Goal: Transaction & Acquisition: Download file/media

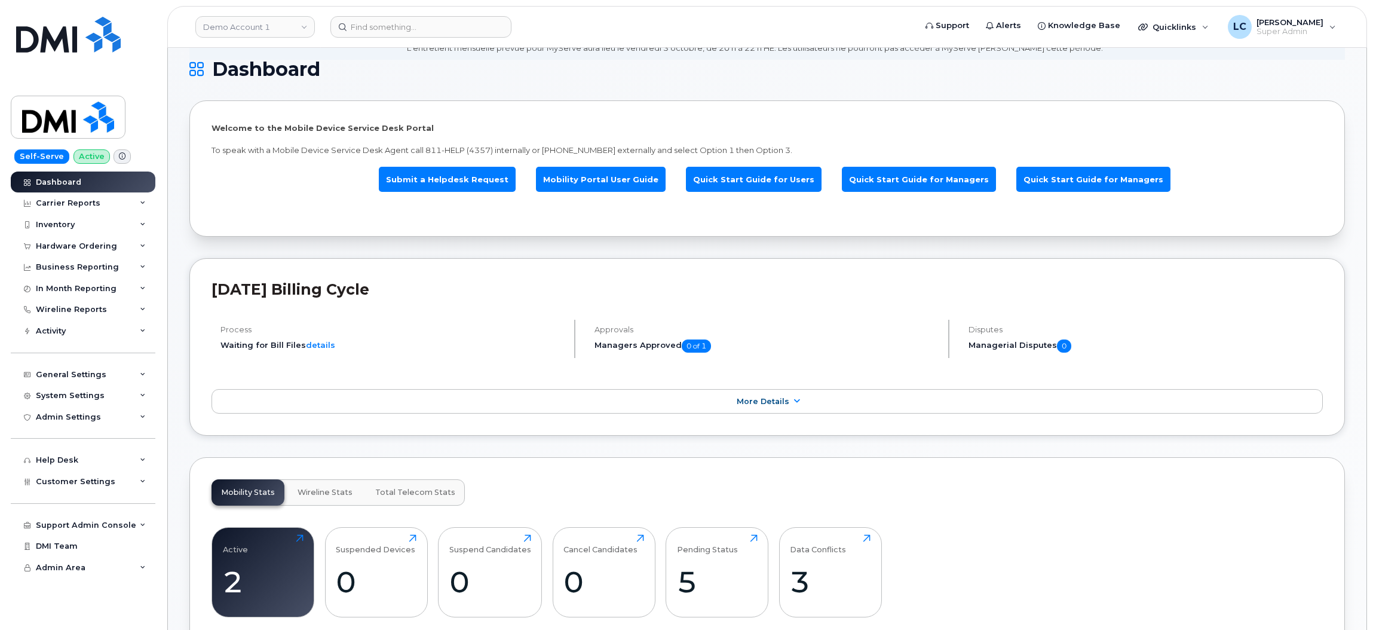
scroll to position [100, 0]
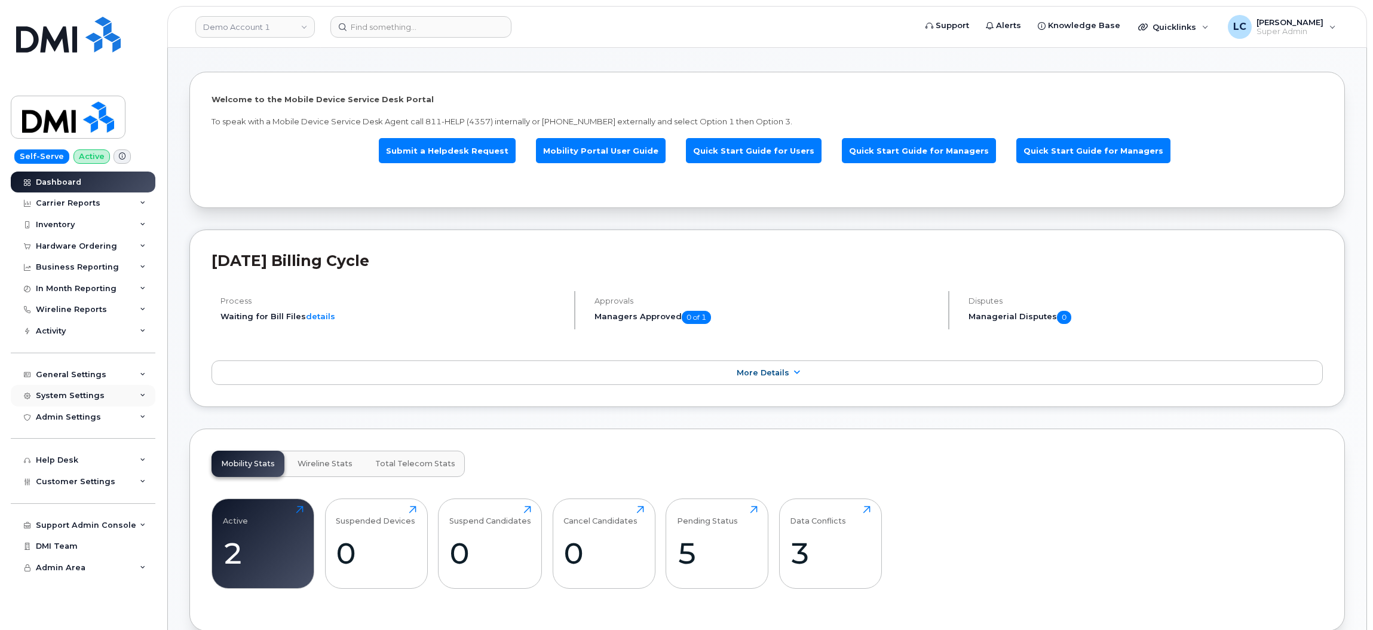
click at [116, 403] on div "System Settings" at bounding box center [83, 396] width 145 height 22
click at [131, 377] on div "General Settings" at bounding box center [83, 375] width 145 height 22
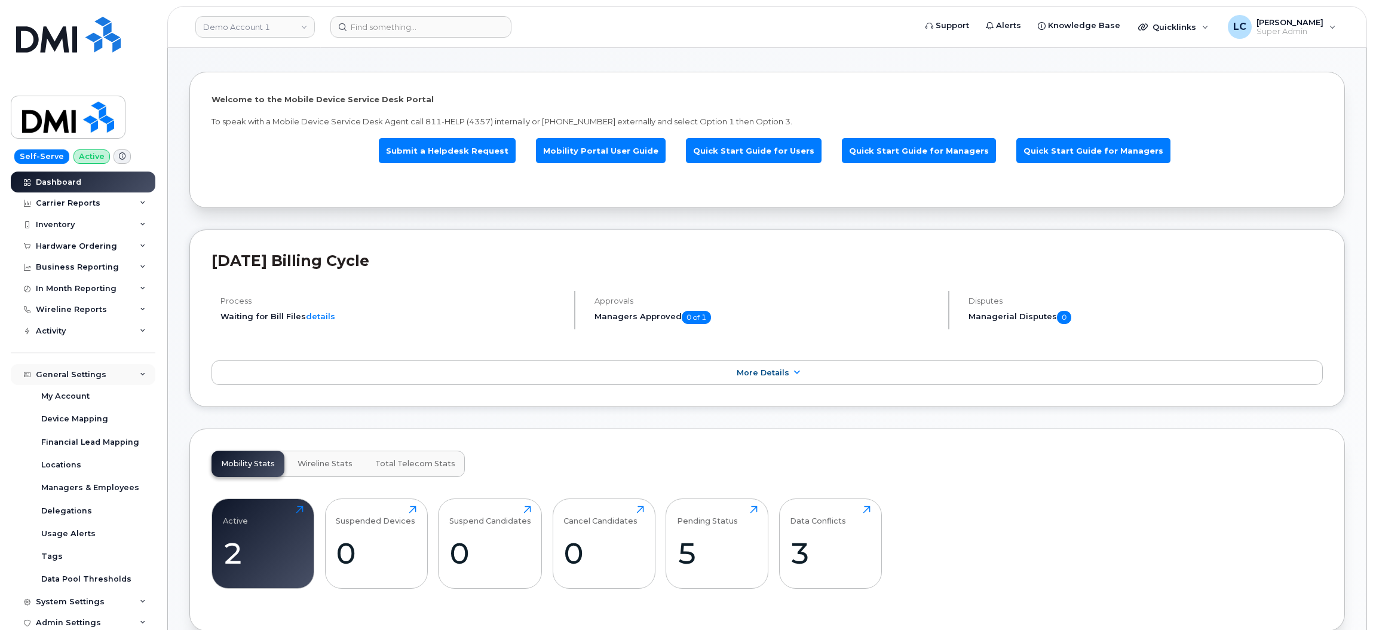
click at [131, 377] on div "General Settings" at bounding box center [83, 375] width 145 height 22
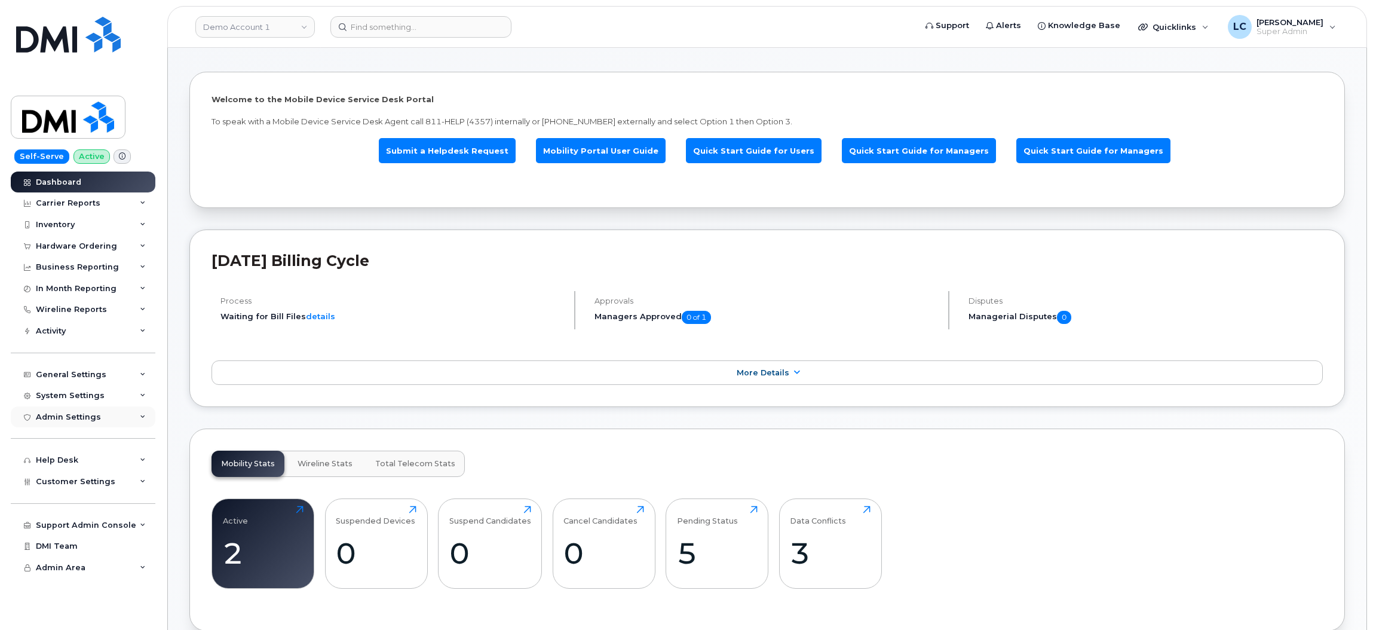
click at [123, 421] on div "Admin Settings" at bounding box center [83, 417] width 145 height 22
click at [131, 383] on div "General Settings" at bounding box center [83, 375] width 145 height 22
click at [135, 385] on div "General Settings" at bounding box center [83, 375] width 145 height 22
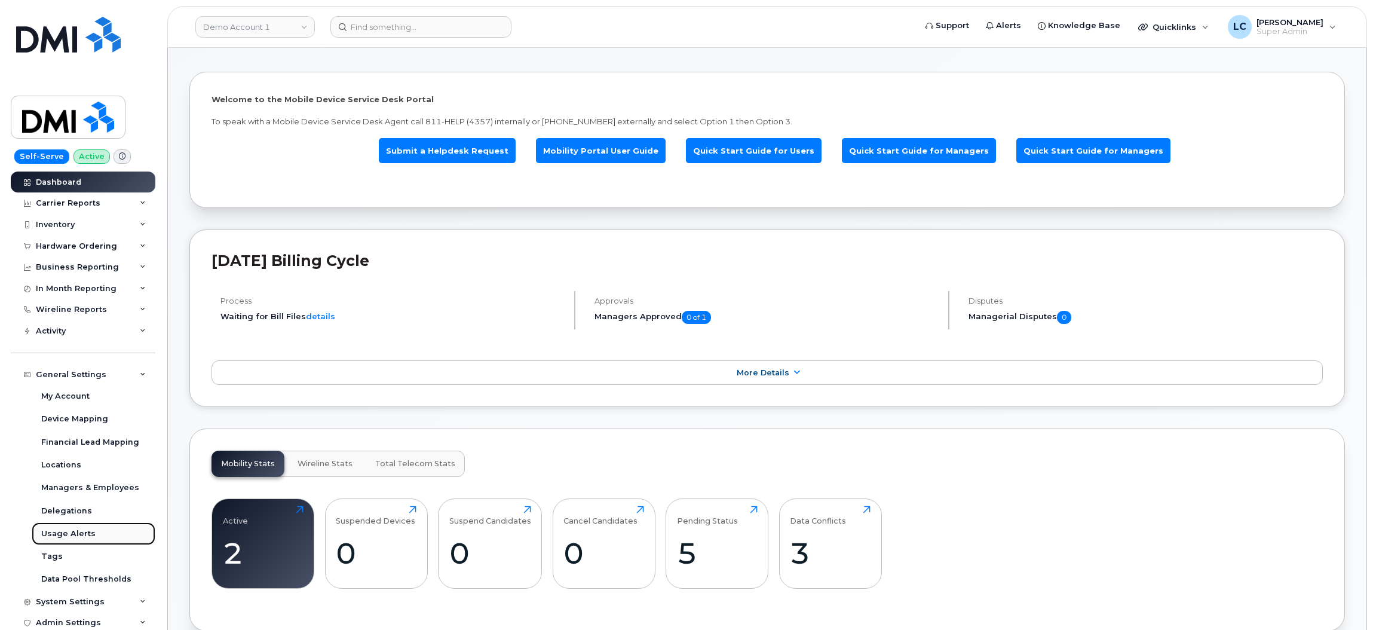
click at [88, 533] on div "Usage Alerts" at bounding box center [68, 533] width 54 height 11
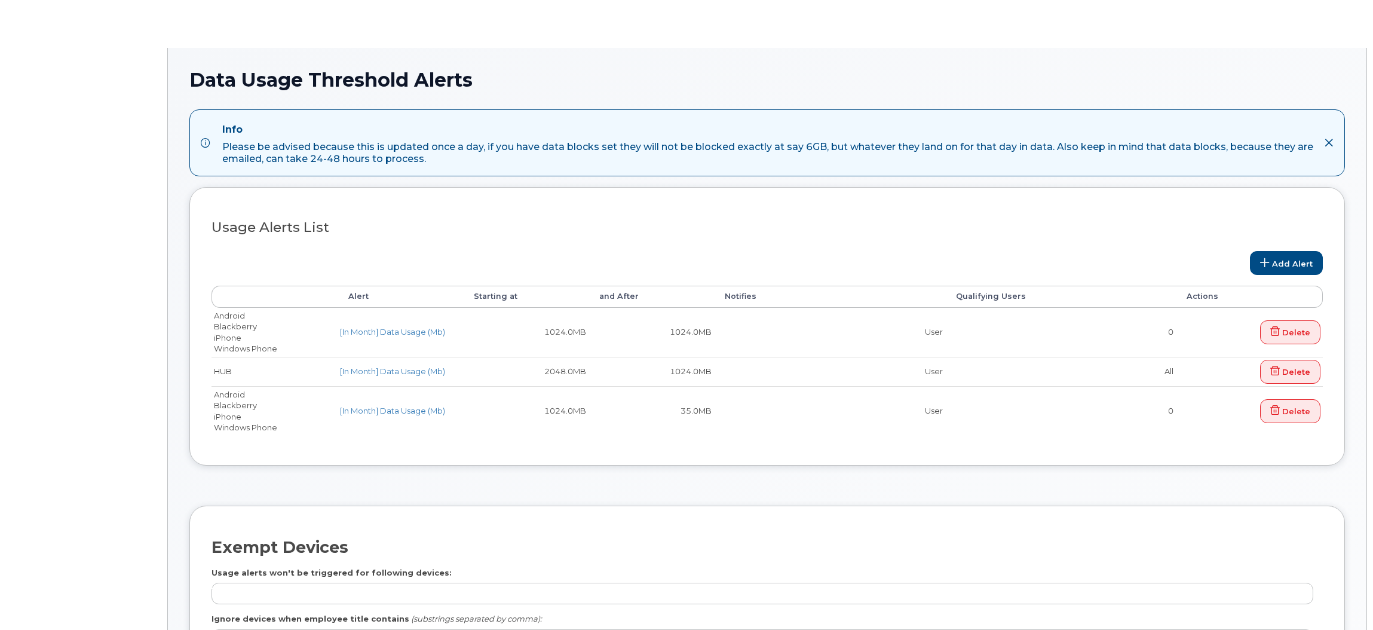
select select
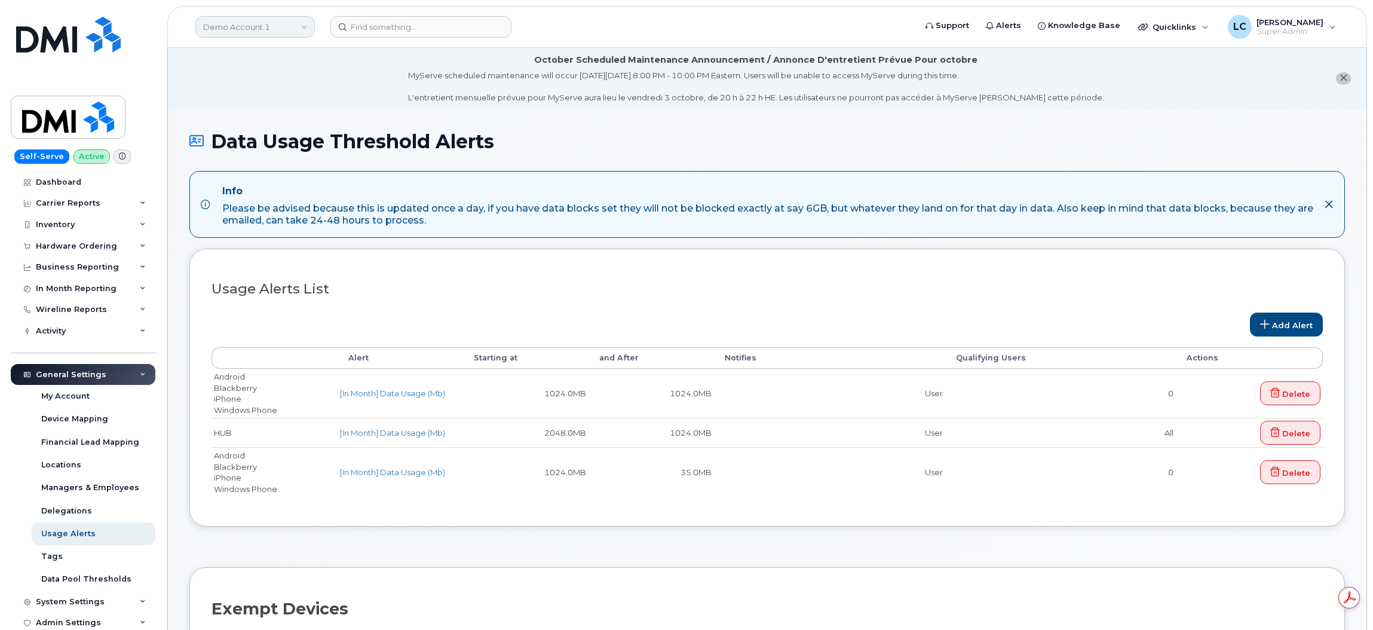
click at [283, 25] on link "Demo Account 1" at bounding box center [255, 27] width 120 height 22
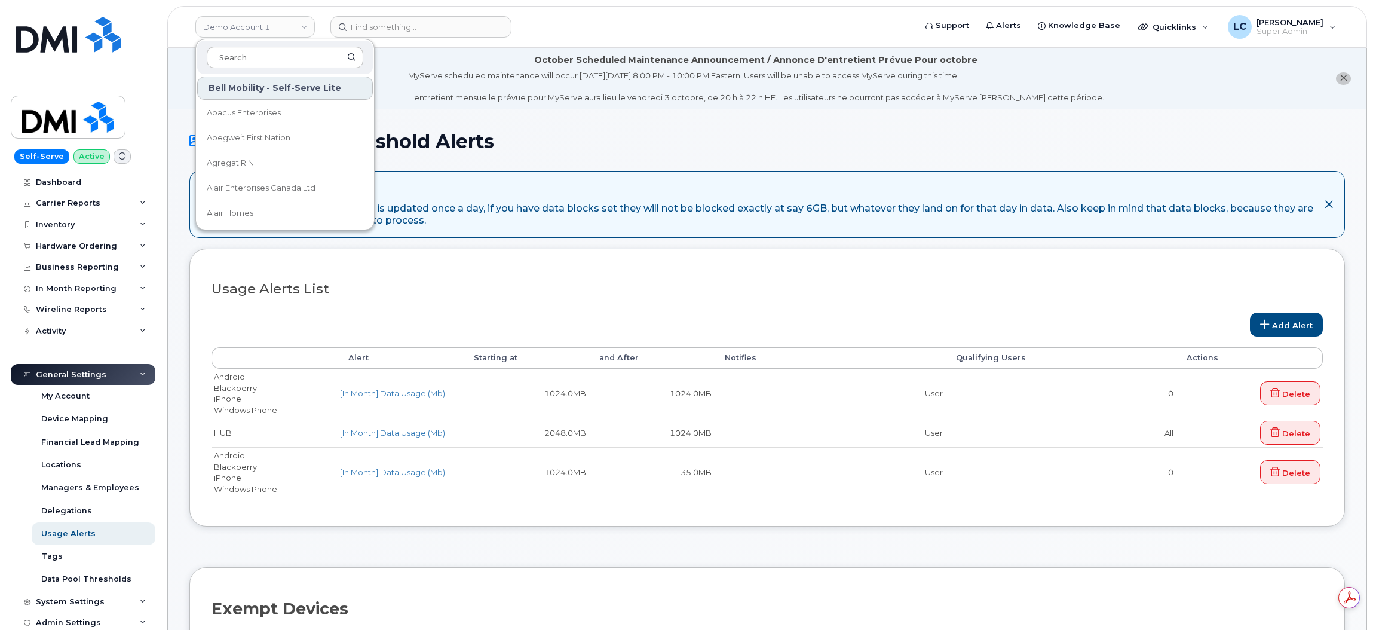
click at [260, 63] on input at bounding box center [285, 58] width 157 height 22
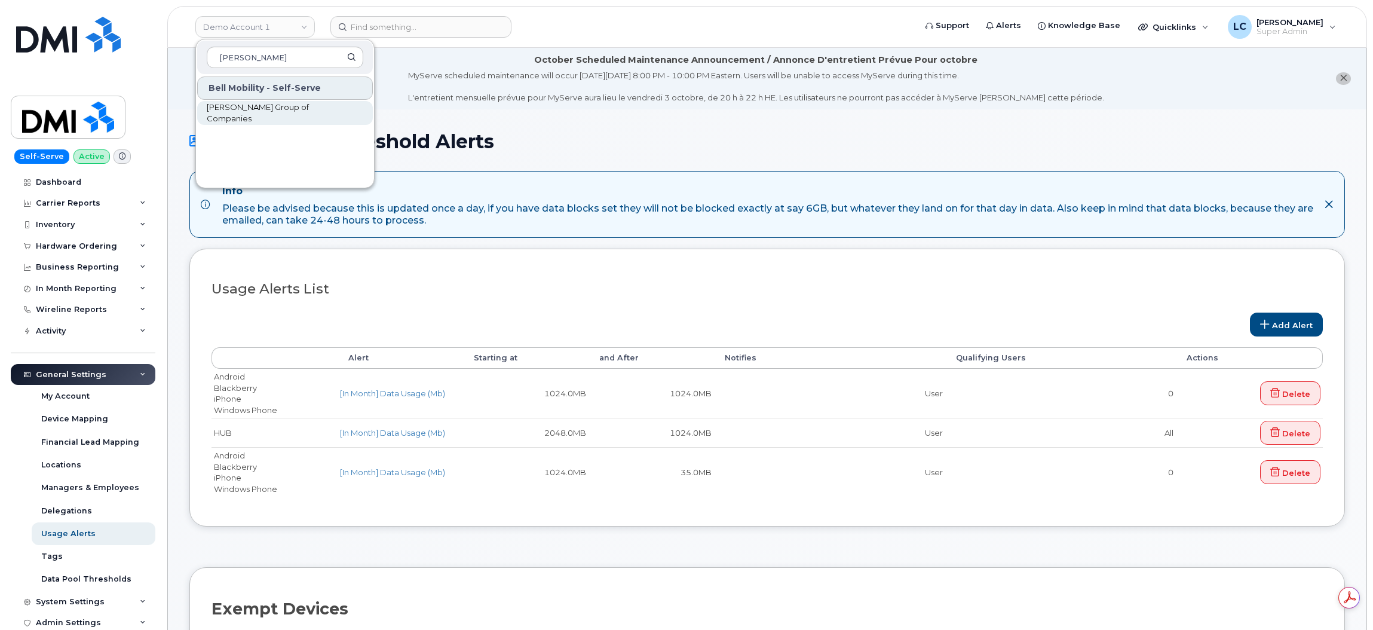
type input "Woodward"
click at [310, 118] on span "Woodward Group of Companies" at bounding box center [275, 113] width 137 height 23
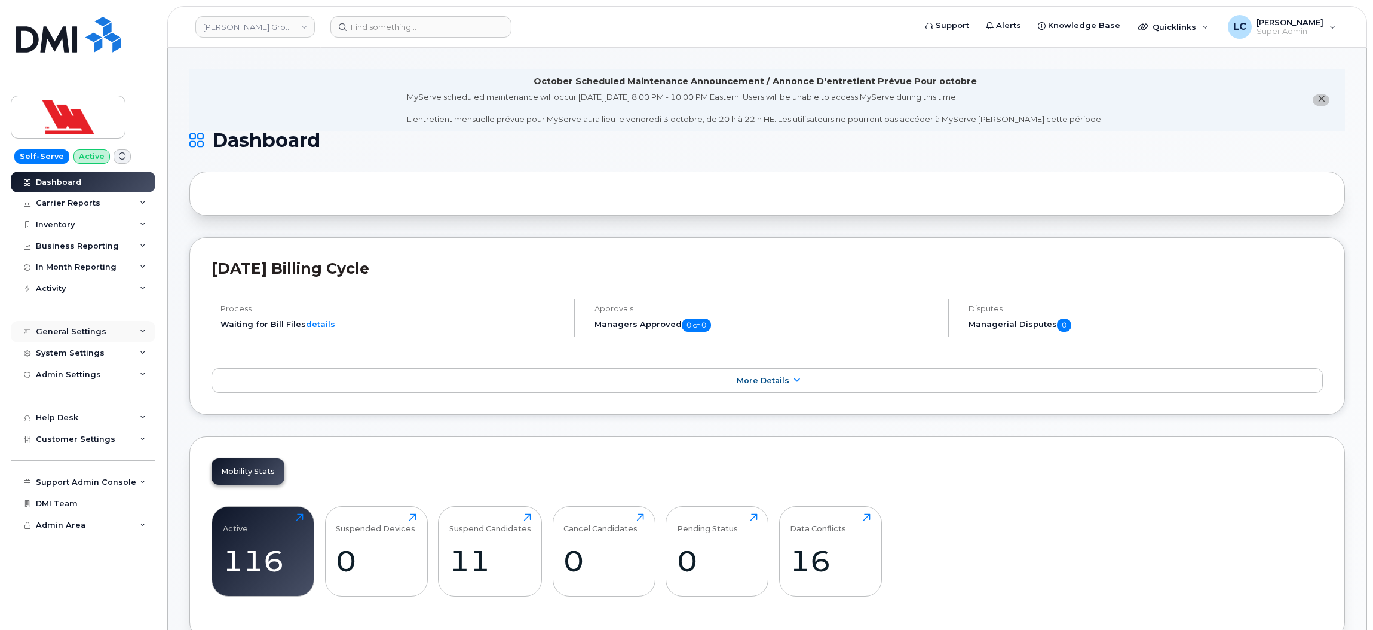
click at [136, 329] on div "General Settings" at bounding box center [83, 332] width 145 height 22
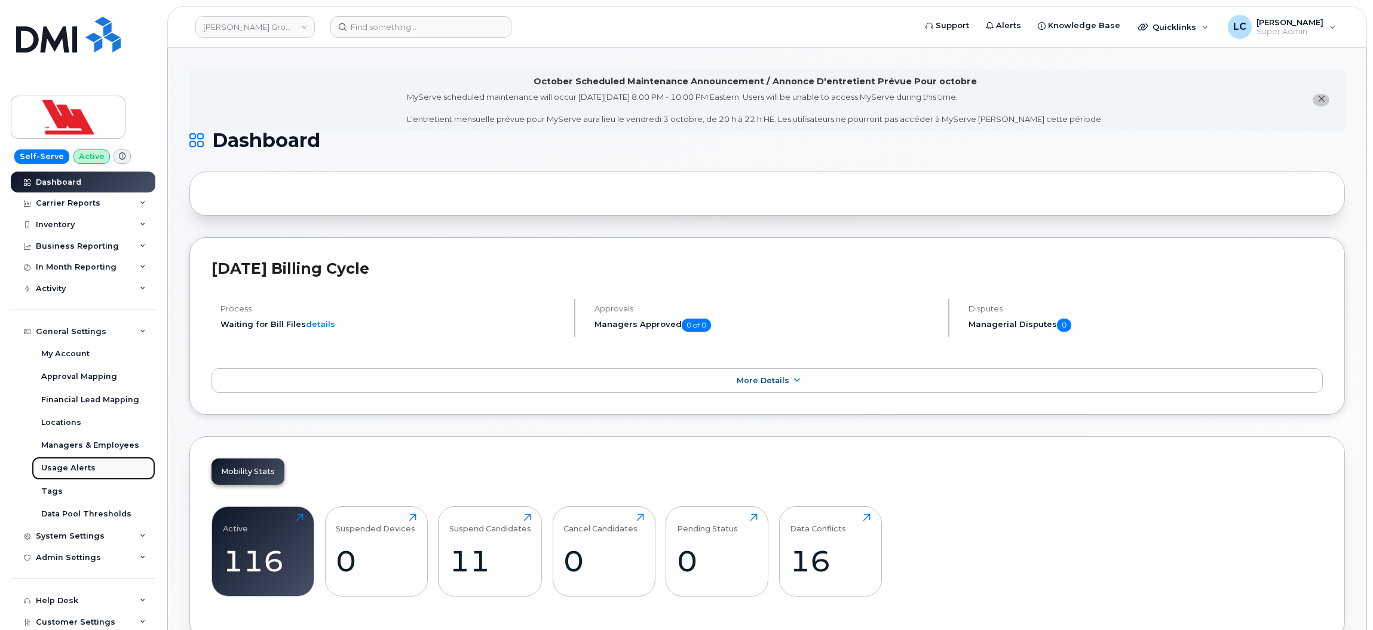
click at [73, 469] on div "Usage Alerts" at bounding box center [68, 468] width 54 height 11
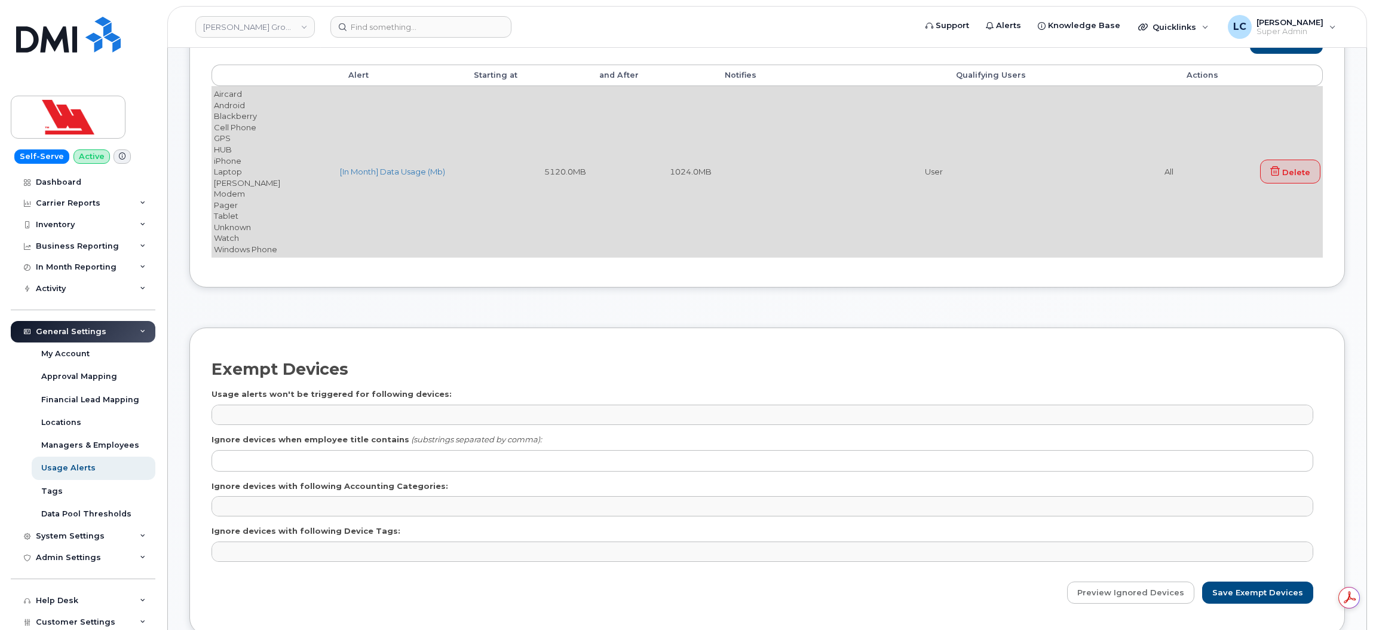
scroll to position [282, 0]
click at [400, 172] on link "[In Month] Data Usage (Mb)" at bounding box center [392, 172] width 105 height 10
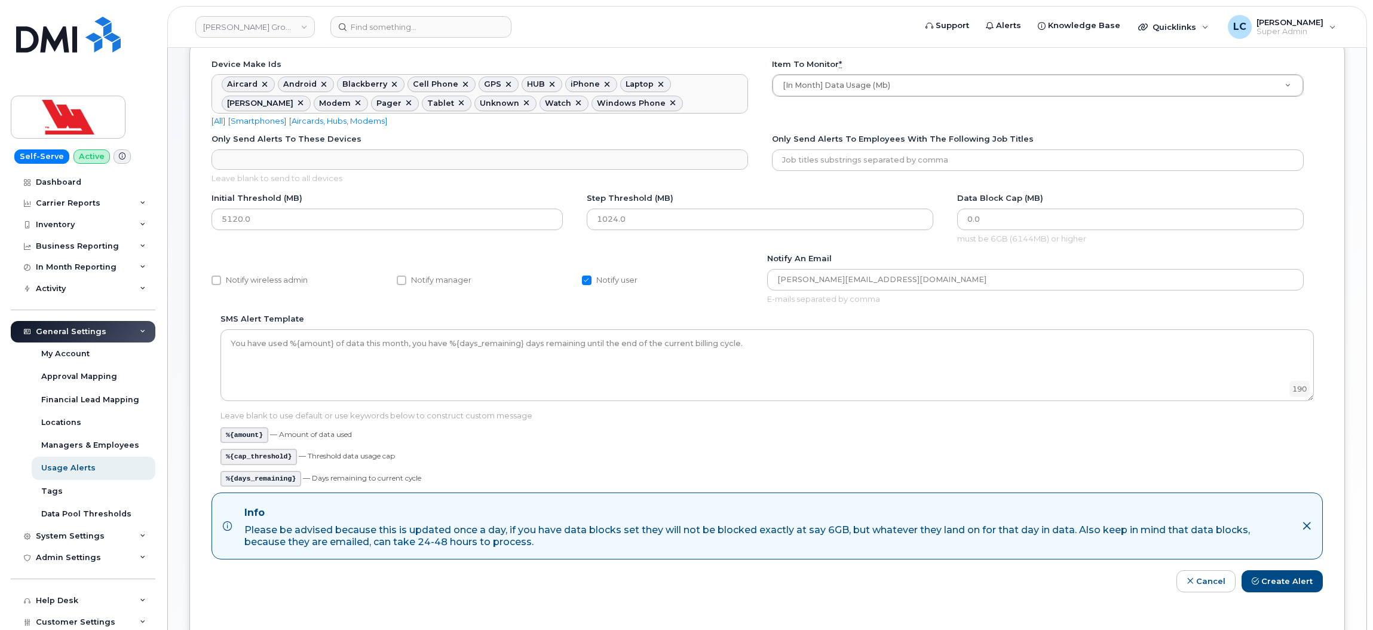
scroll to position [132, 0]
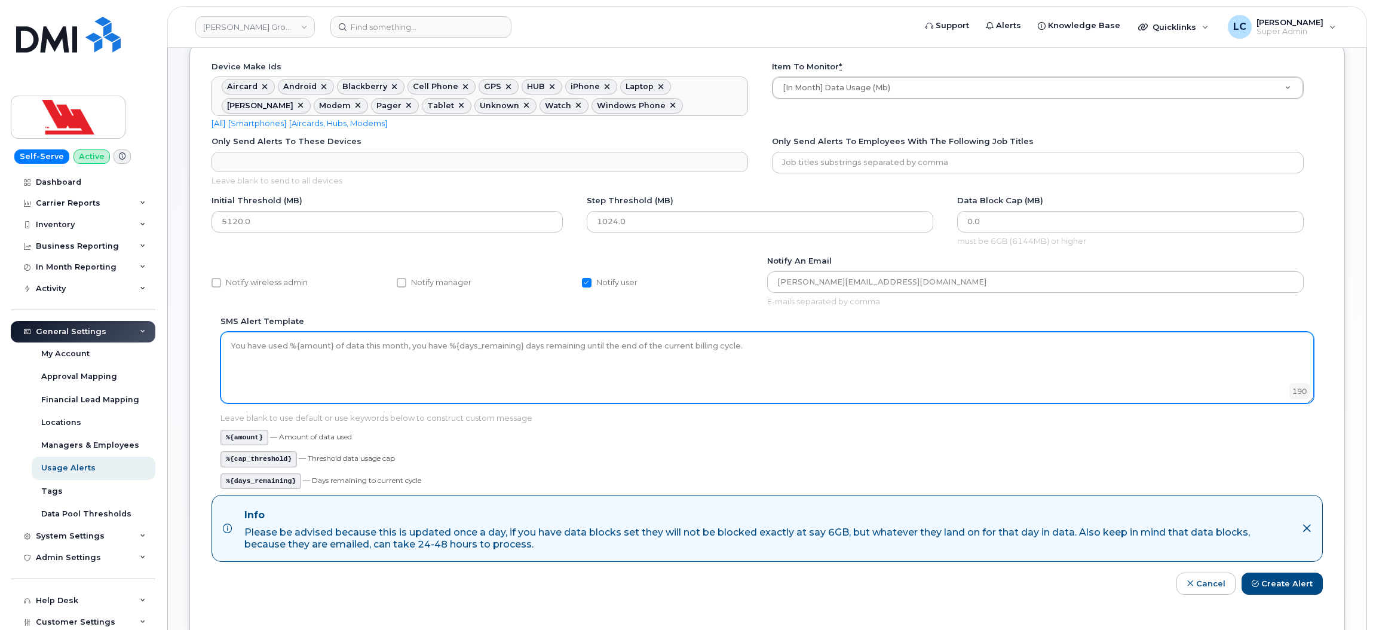
click at [229, 345] on textarea "You have used %{amount} of data this month, you have %{days_remaining} days rem…" at bounding box center [768, 368] width 1094 height 72
click at [298, 341] on textarea "You have used %{amount} of data this month, you have %{days_remaining} days rem…" at bounding box center [768, 368] width 1094 height 72
type textarea "*Woodward Group Data Usage Alert* You have used %{amount} of data this month, y…"
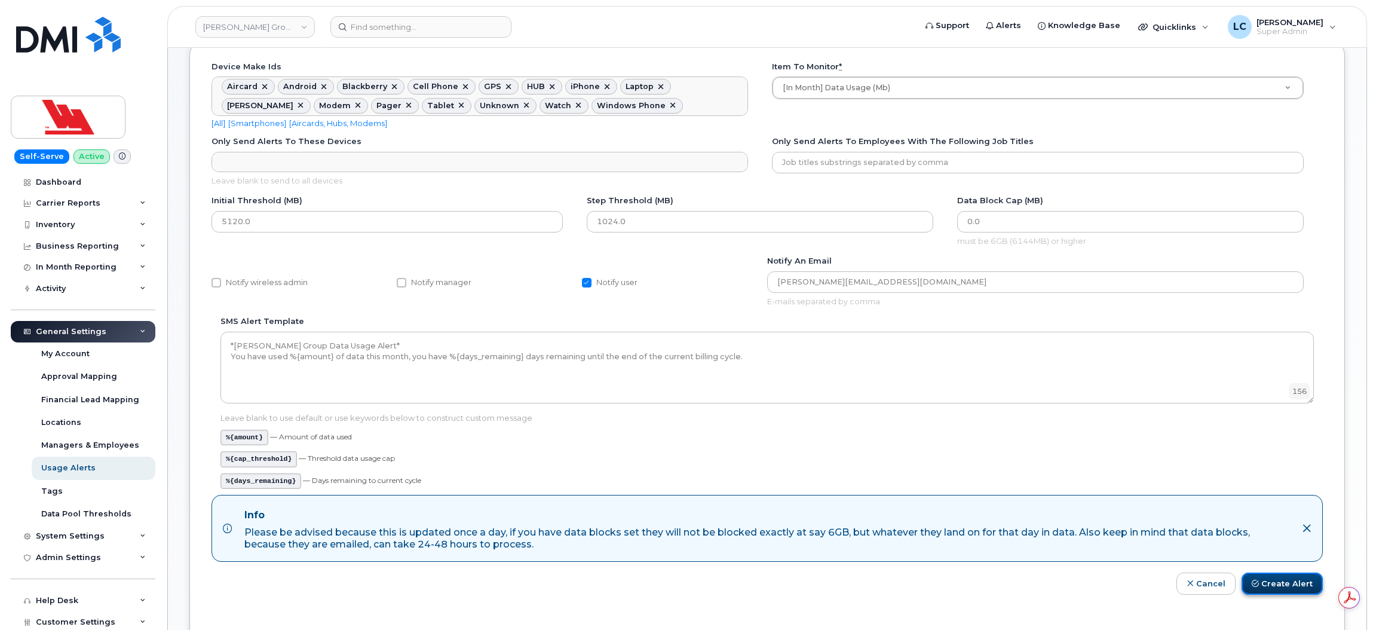
click at [1286, 586] on button "Create Alert" at bounding box center [1282, 584] width 81 height 22
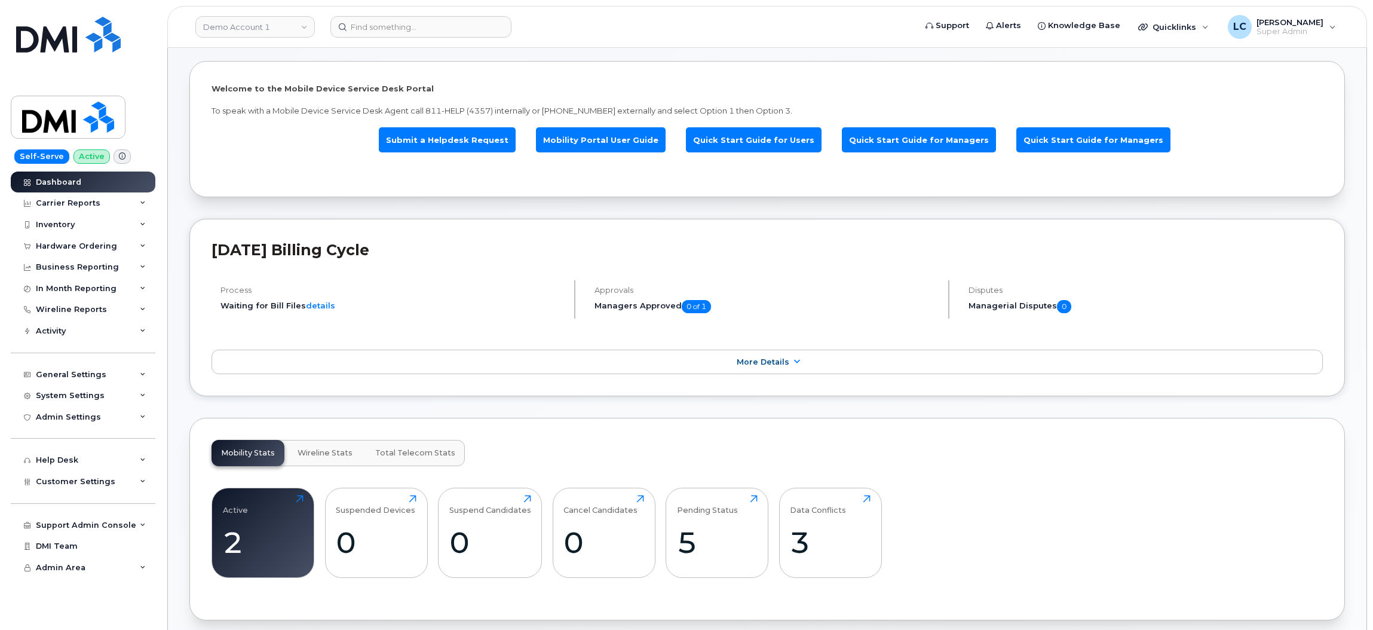
scroll to position [110, 0]
click at [266, 16] on link "Demo Account 1" at bounding box center [255, 27] width 120 height 22
type input "Hilton"
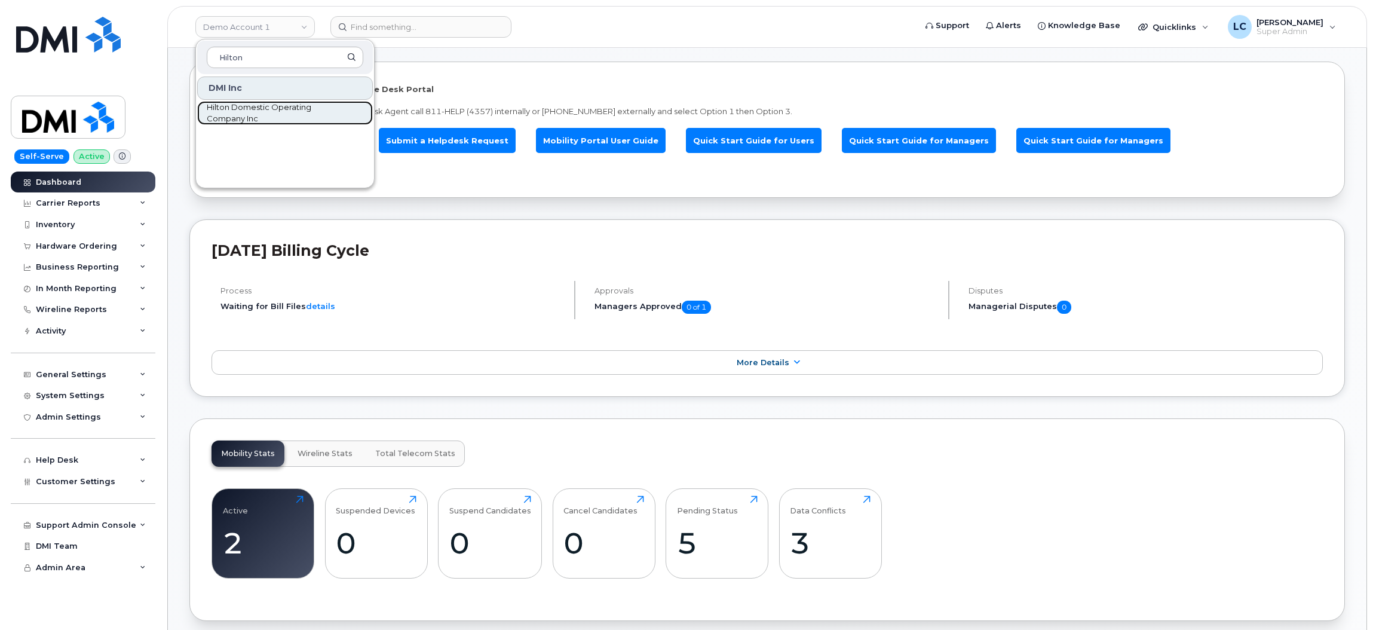
click at [284, 108] on span "Hilton Domestic Operating Company Inc" at bounding box center [275, 113] width 137 height 23
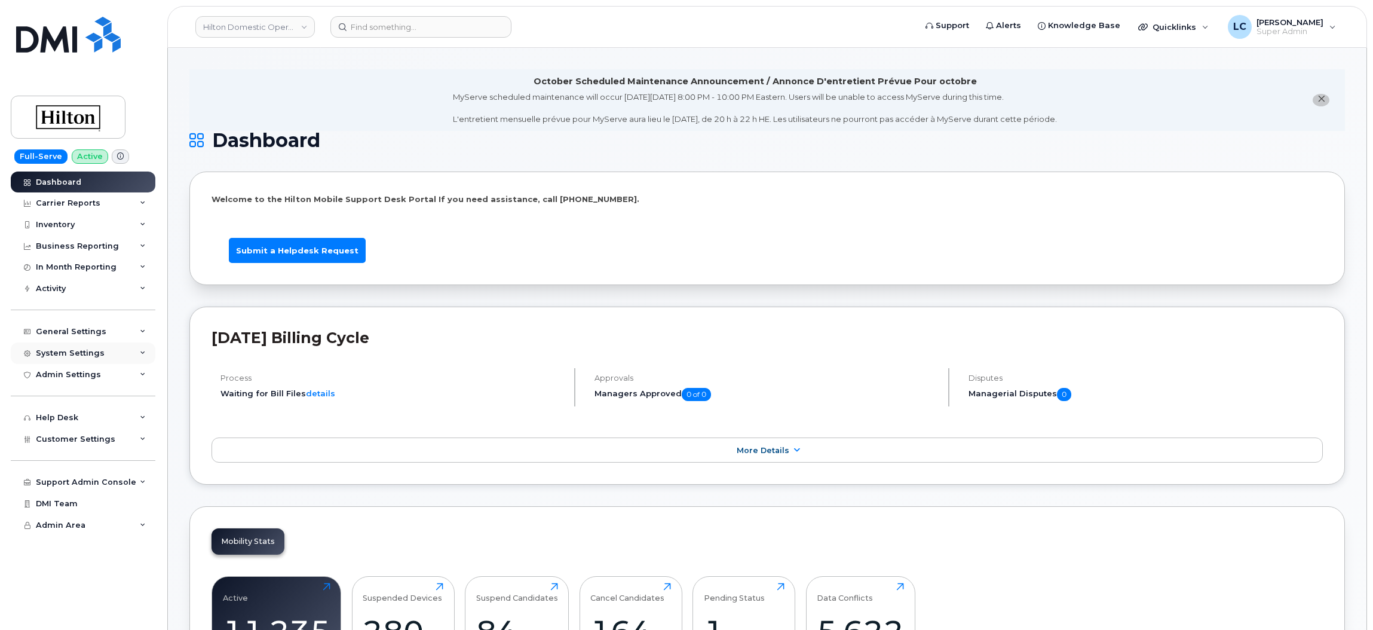
click at [117, 350] on div "System Settings" at bounding box center [83, 353] width 145 height 22
click at [126, 331] on div "General Settings" at bounding box center [83, 332] width 145 height 22
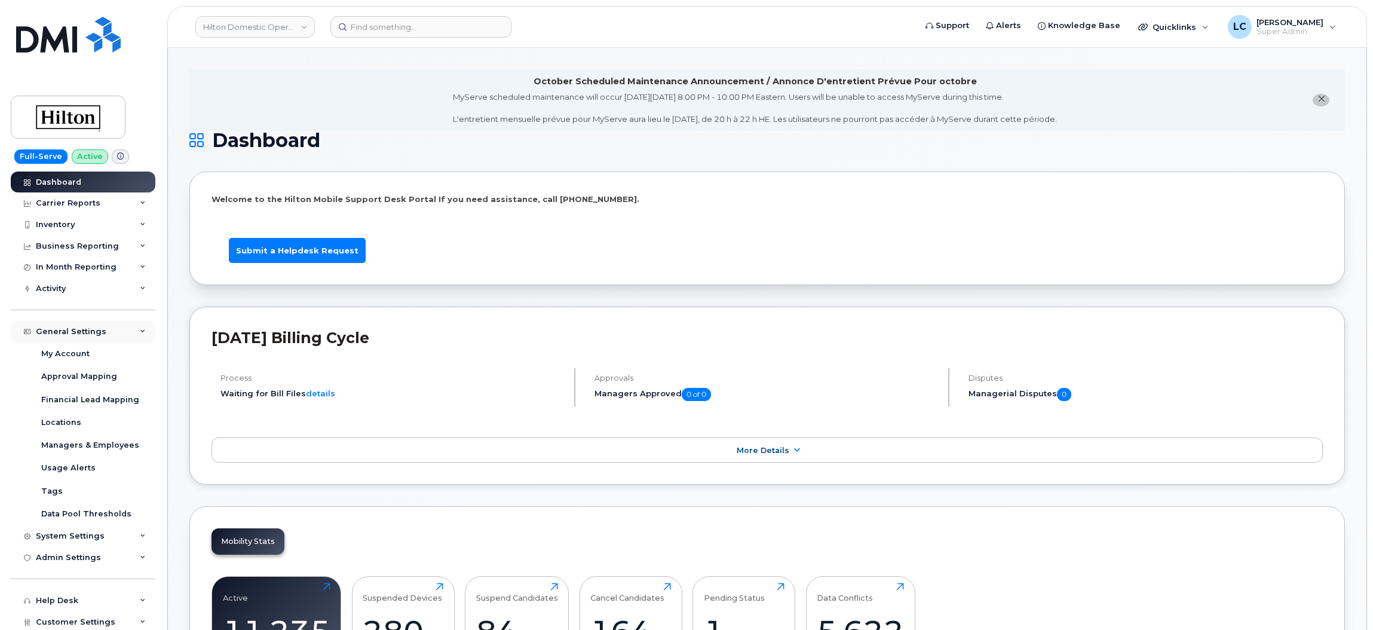
click at [126, 331] on div "General Settings" at bounding box center [83, 332] width 145 height 22
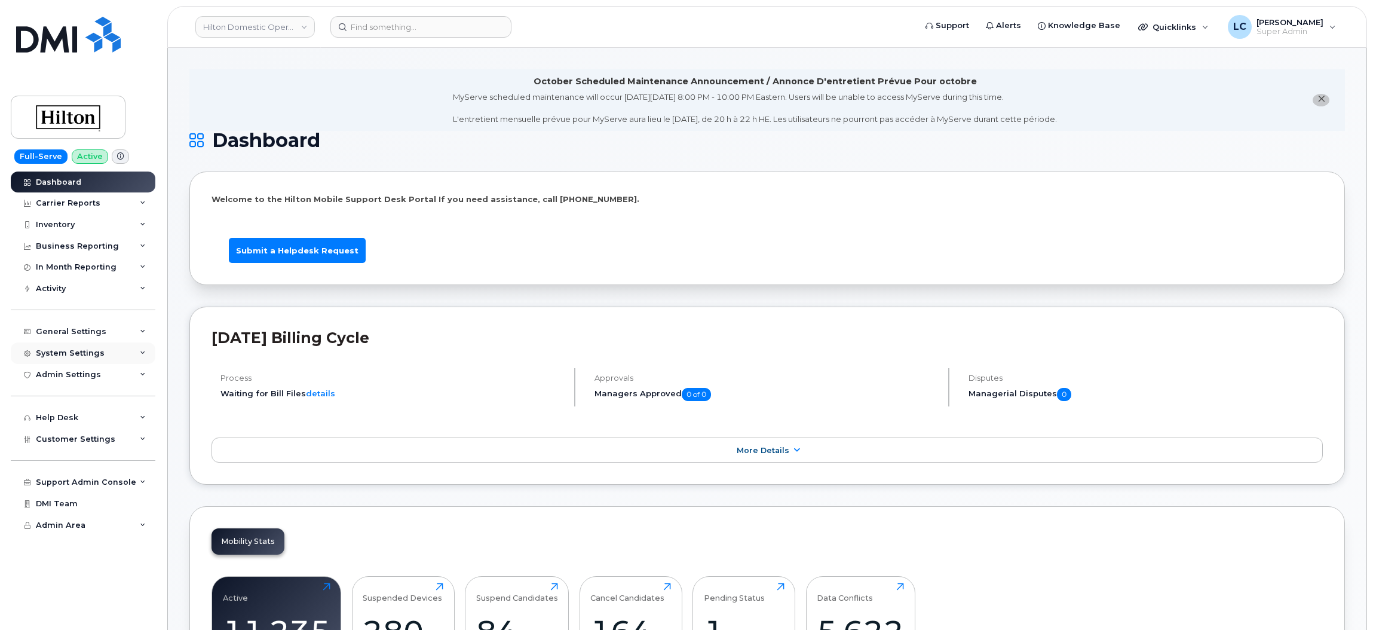
click at [113, 356] on div "System Settings" at bounding box center [83, 353] width 145 height 22
click at [114, 383] on div "Admin Settings" at bounding box center [83, 375] width 145 height 22
click at [114, 449] on div "Customer Settings" at bounding box center [83, 440] width 145 height 22
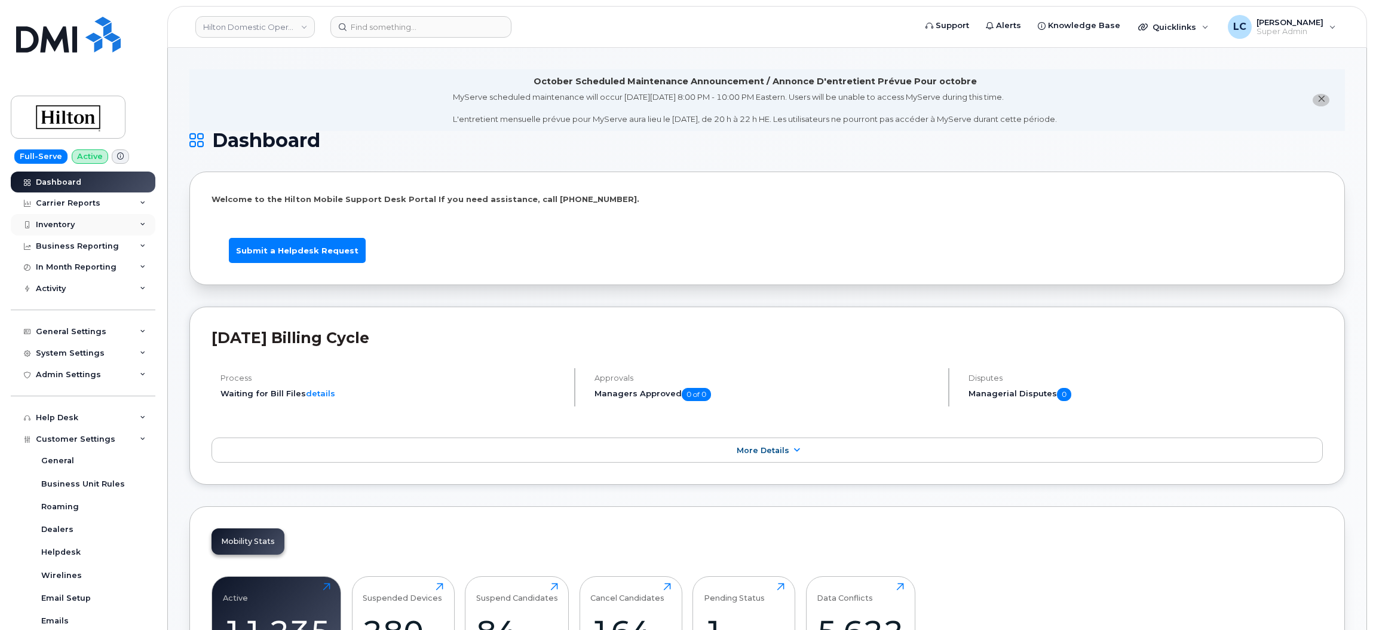
click at [79, 231] on div "Inventory" at bounding box center [83, 225] width 145 height 22
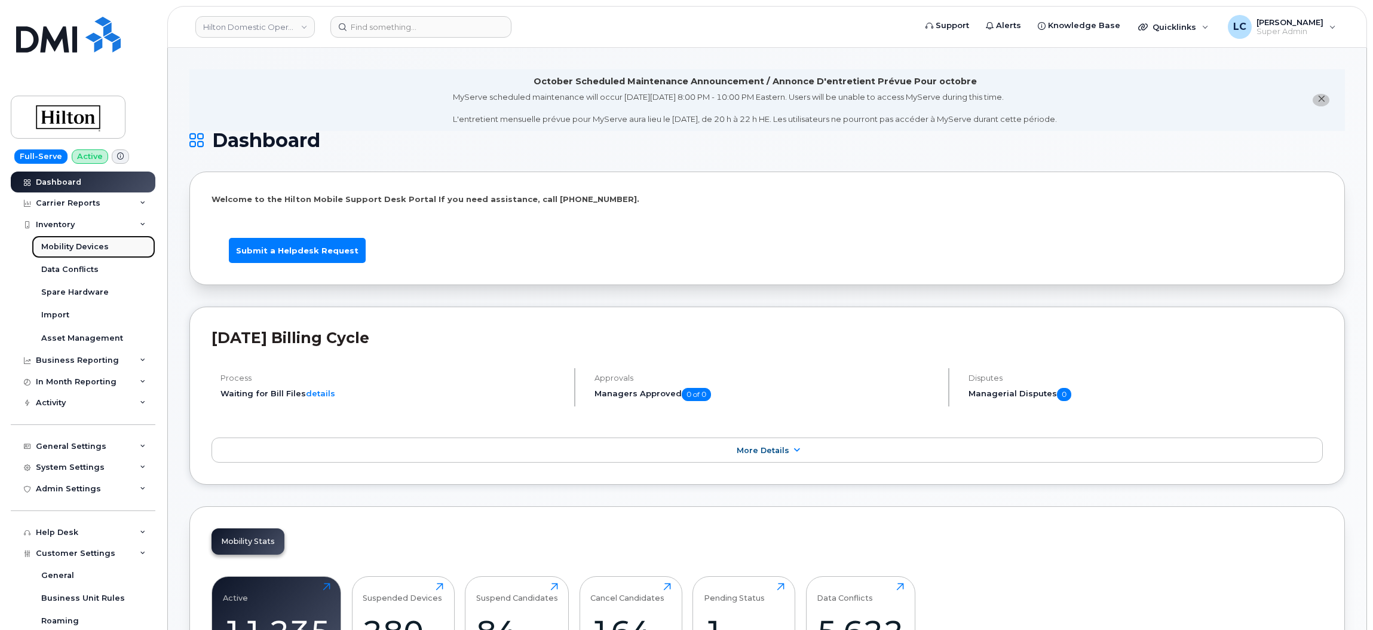
click at [78, 247] on div "Mobility Devices" at bounding box center [75, 246] width 68 height 11
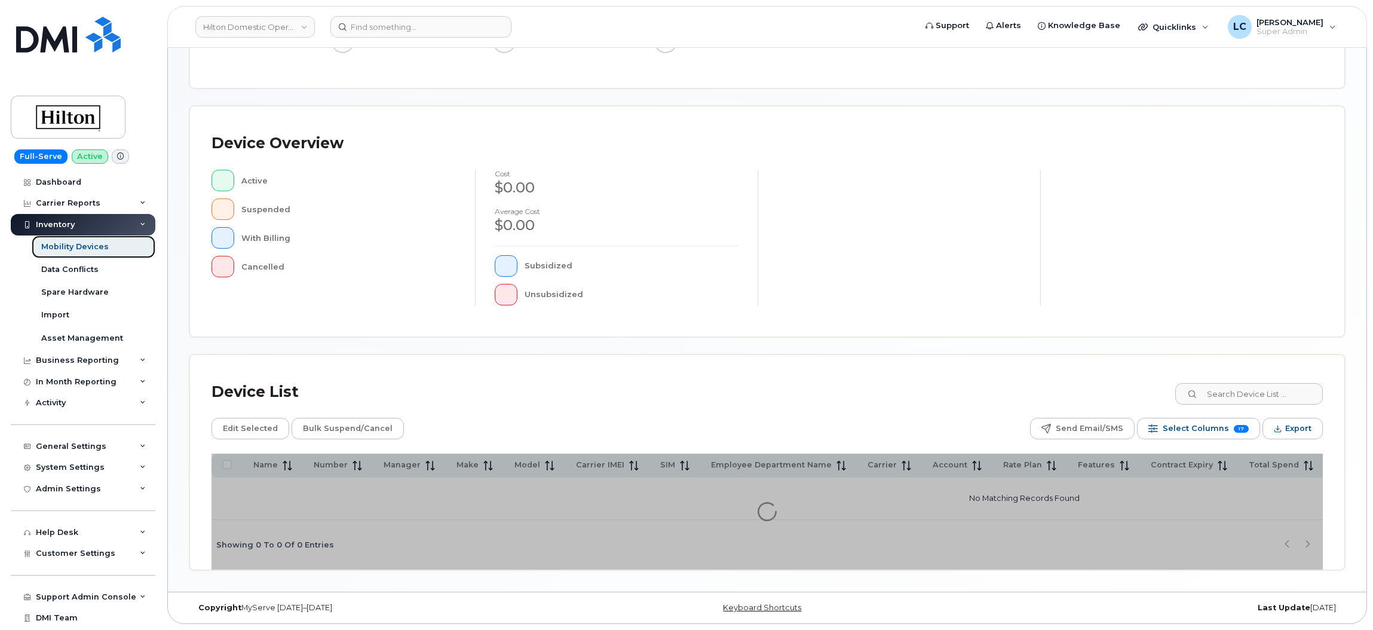
scroll to position [192, 0]
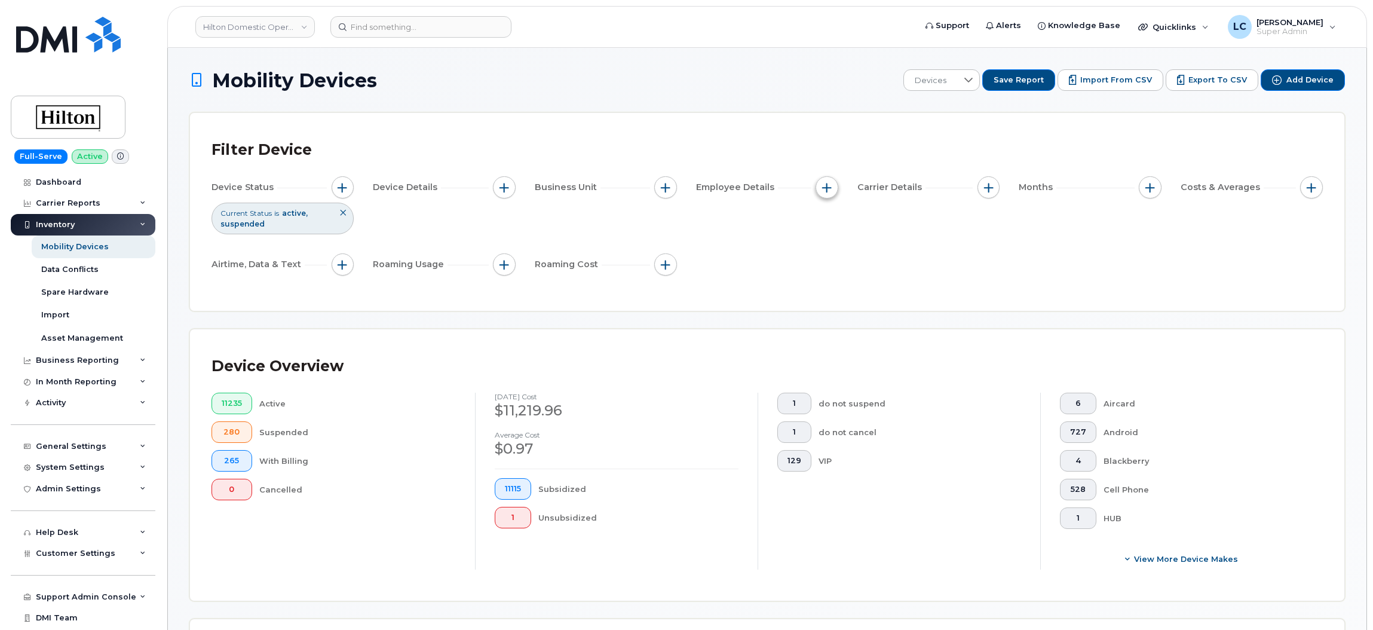
click at [831, 192] on span "button" at bounding box center [827, 188] width 10 height 10
click at [866, 320] on label "Employee Department Name" at bounding box center [903, 317] width 124 height 11
click at [835, 320] on input "Employee Department Name" at bounding box center [830, 318] width 10 height 10
checkbox input "true"
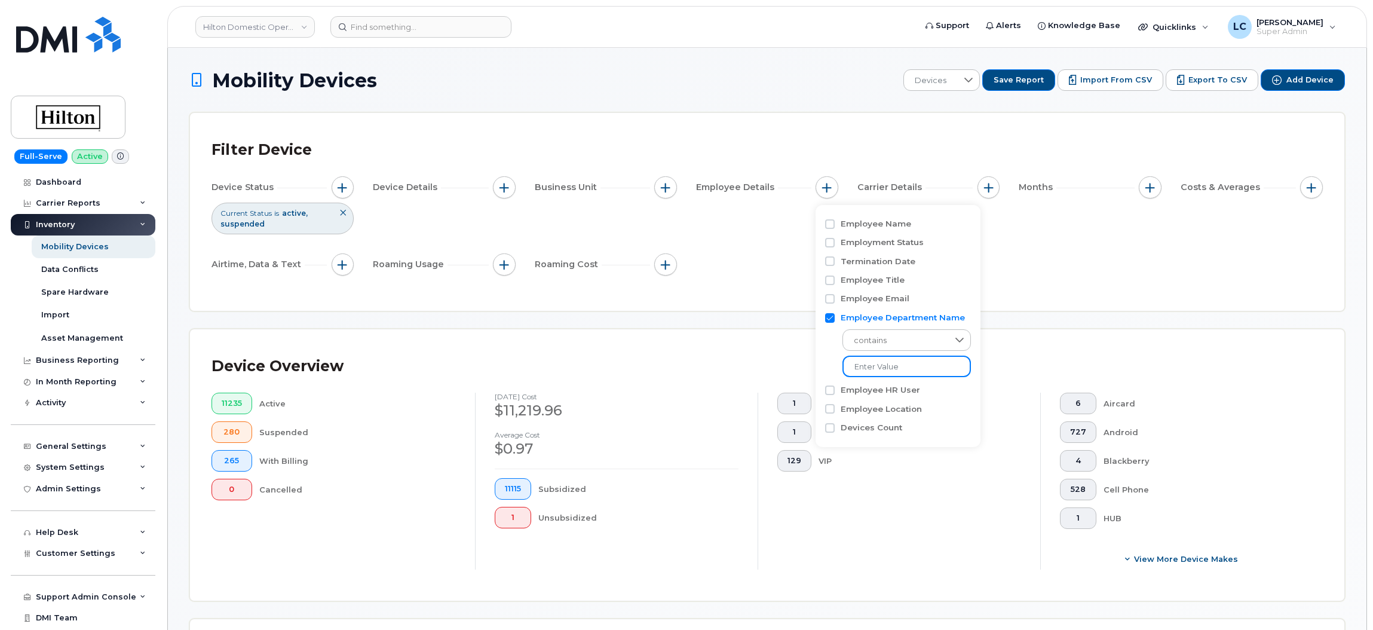
click at [913, 369] on input at bounding box center [907, 367] width 129 height 22
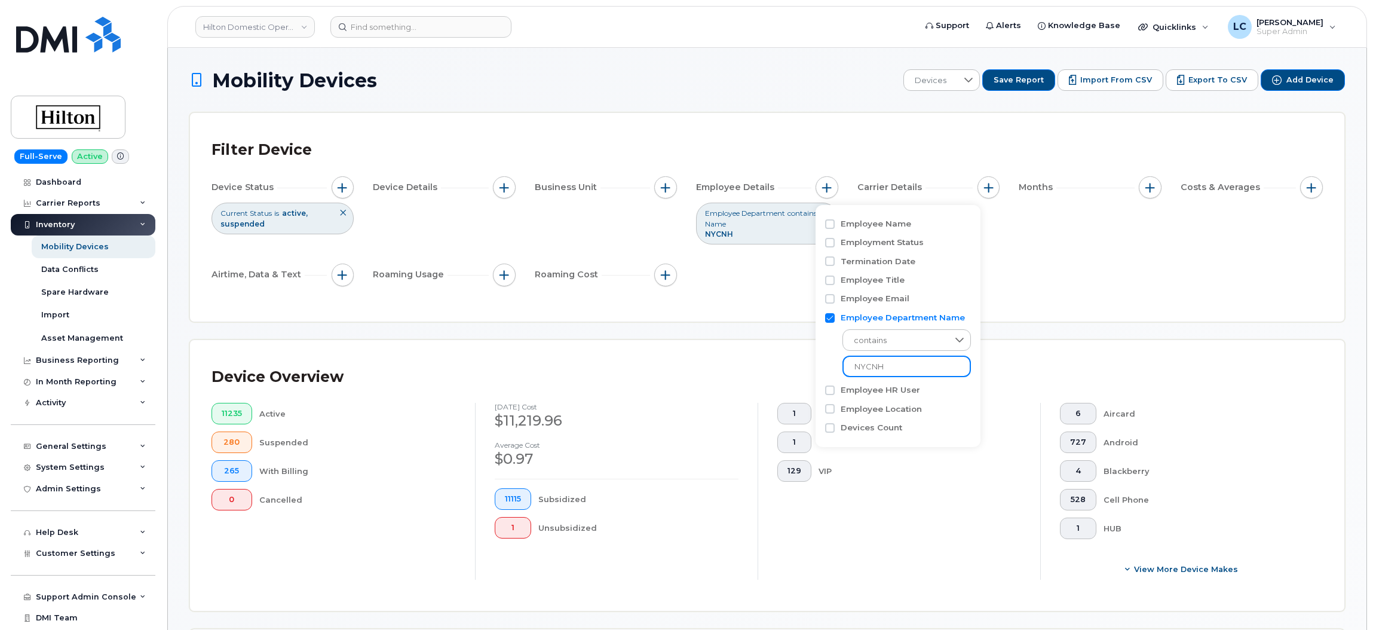
type input "NYCNH"
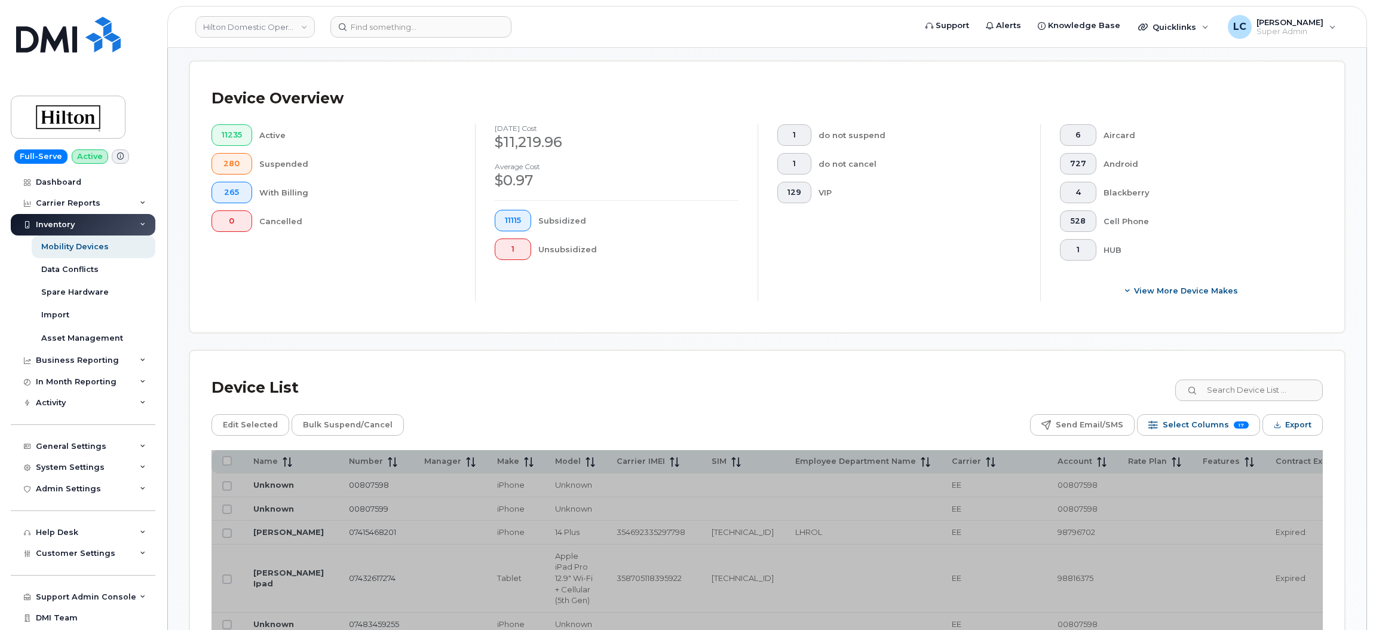
scroll to position [283, 0]
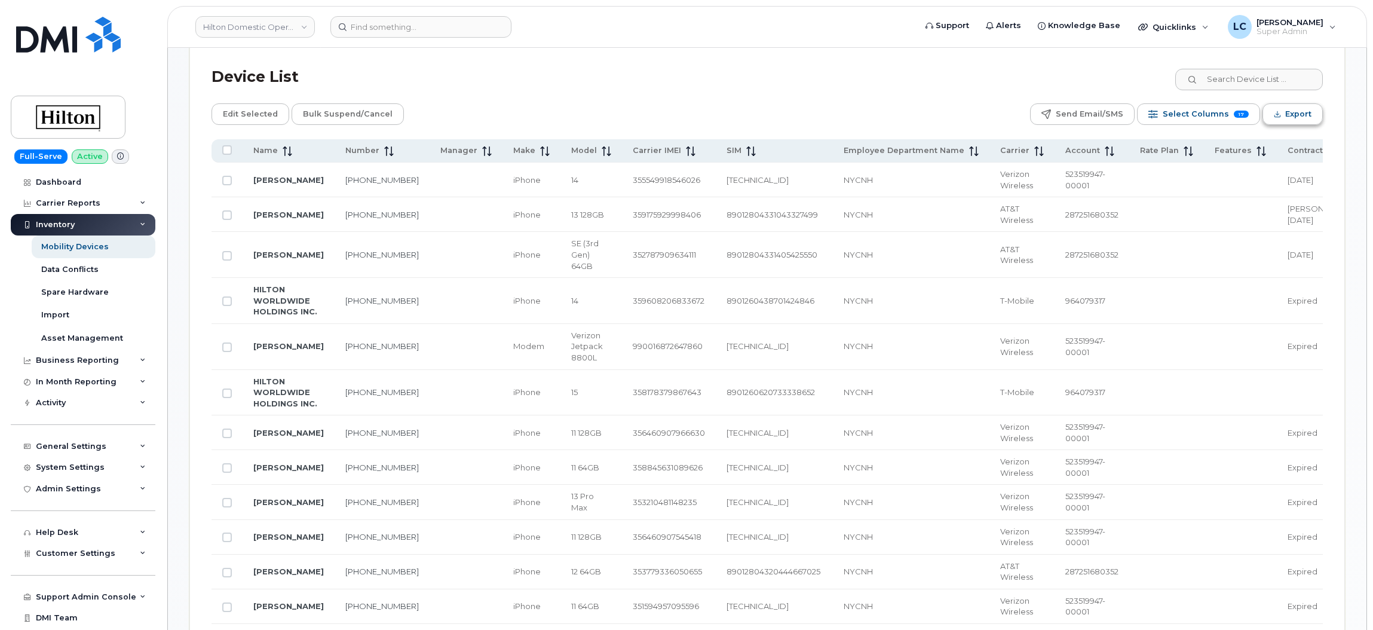
click at [1293, 116] on span "Export" at bounding box center [1299, 114] width 26 height 18
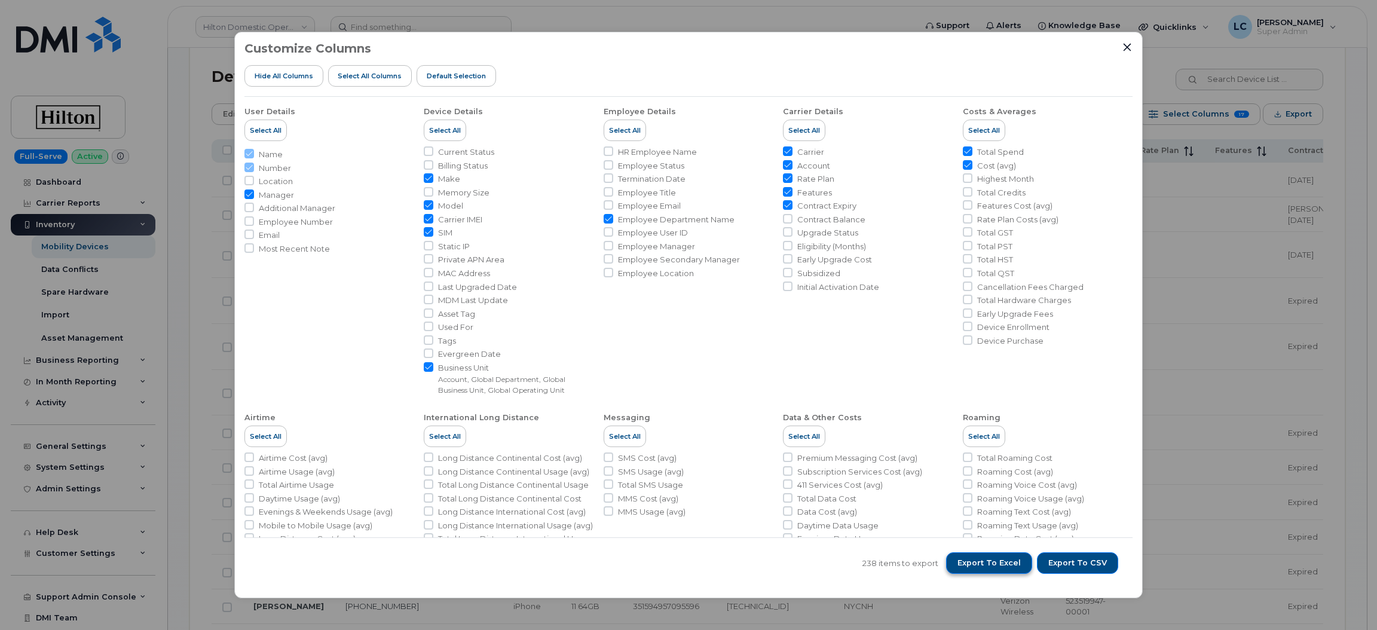
click at [984, 561] on span "Export to Excel" at bounding box center [988, 563] width 63 height 11
